Goal: Transaction & Acquisition: Purchase product/service

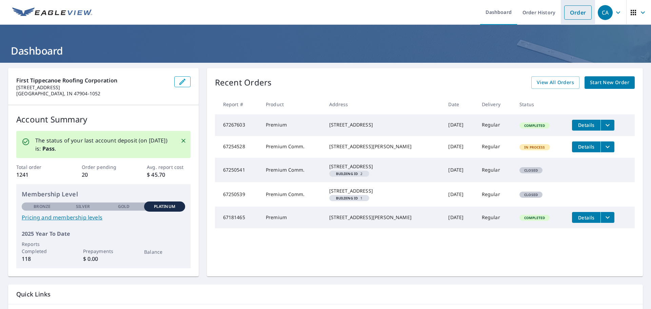
click at [570, 14] on link "Order" at bounding box center [577, 12] width 27 height 14
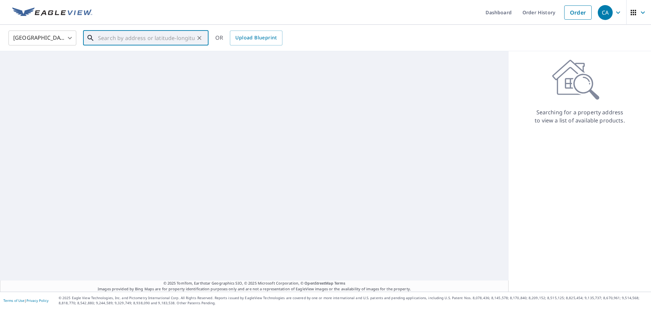
click at [129, 42] on input "text" at bounding box center [146, 37] width 97 height 19
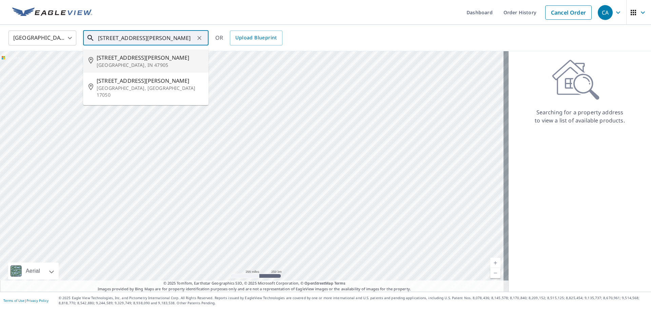
click at [127, 61] on span "[STREET_ADDRESS][PERSON_NAME]" at bounding box center [150, 58] width 107 height 8
type input "[STREET_ADDRESS][PERSON_NAME][PERSON_NAME]"
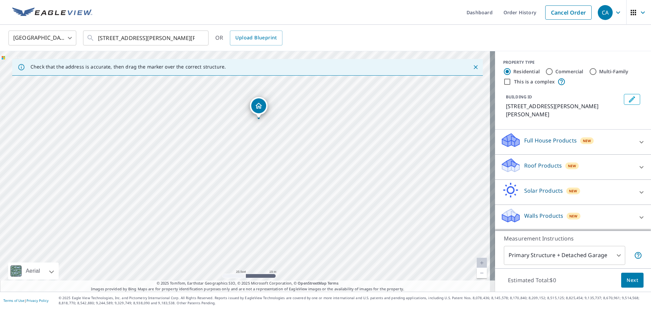
drag, startPoint x: 279, startPoint y: 171, endPoint x: 270, endPoint y: 156, distance: 16.9
click at [270, 156] on div "[STREET_ADDRESS][PERSON_NAME][PERSON_NAME]" at bounding box center [247, 171] width 495 height 241
click at [545, 161] on p "Roof Products" at bounding box center [543, 165] width 38 height 8
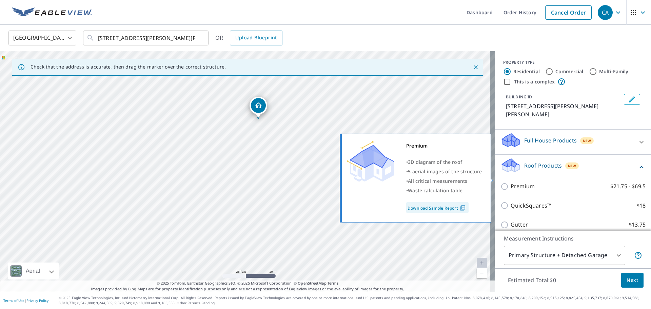
click at [516, 182] on p "Premium" at bounding box center [523, 186] width 24 height 8
click at [511, 183] on input "Premium $21.75 - $69.5" at bounding box center [506, 187] width 10 height 8
checkbox input "true"
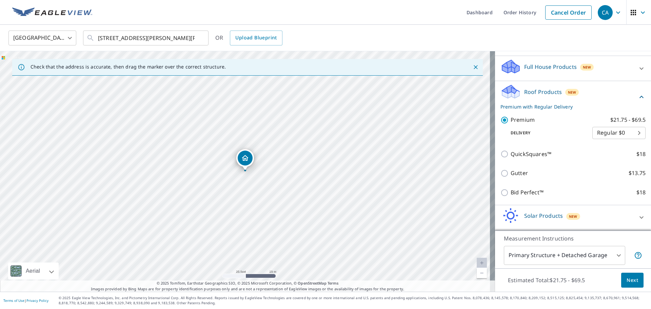
scroll to position [90, 0]
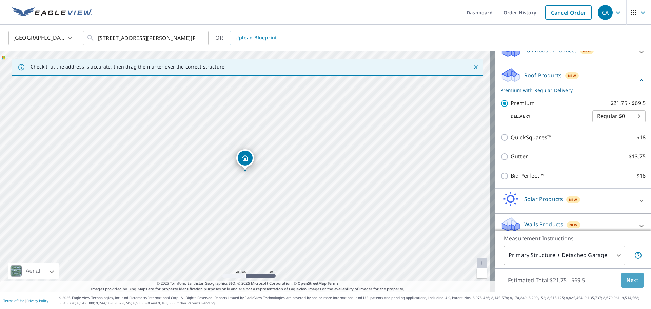
click at [627, 283] on span "Next" at bounding box center [633, 280] width 12 height 8
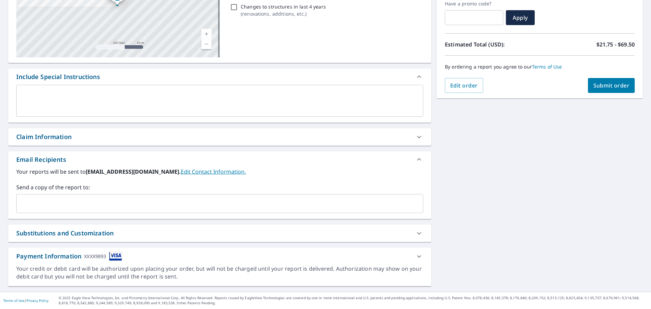
scroll to position [118, 0]
click at [64, 210] on div "​" at bounding box center [219, 203] width 407 height 19
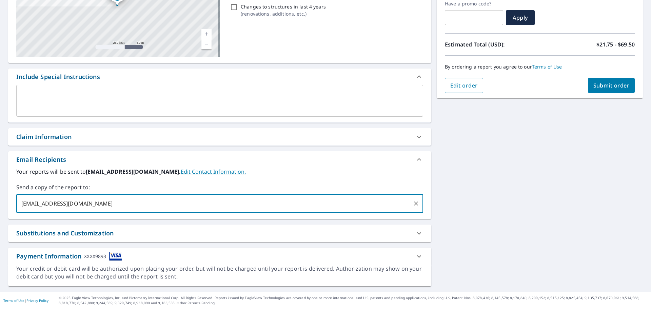
type input "[EMAIL_ADDRESS][DOMAIN_NAME]"
checkbox input "true"
type input "[EMAIL_ADDRESS][DOMAIN_NAME]"
checkbox input "true"
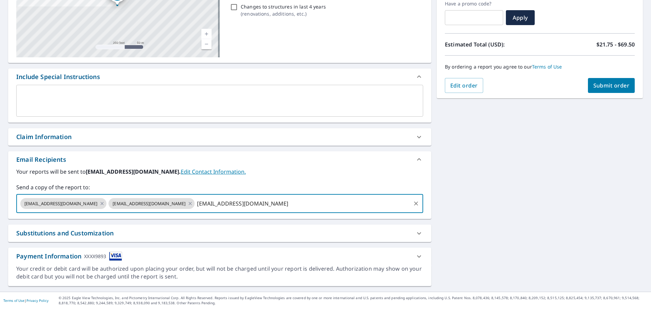
type input "[EMAIL_ADDRESS][DOMAIN_NAME]"
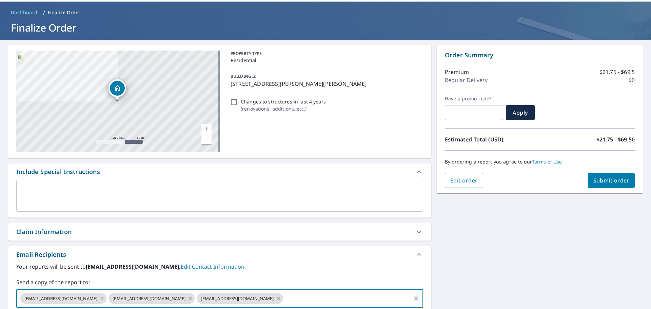
scroll to position [16, 0]
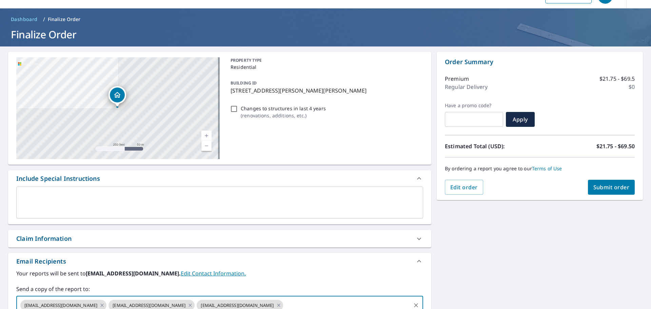
click at [618, 187] on span "Submit order" at bounding box center [612, 187] width 36 height 7
checkbox input "true"
